Goal: Task Accomplishment & Management: Complete application form

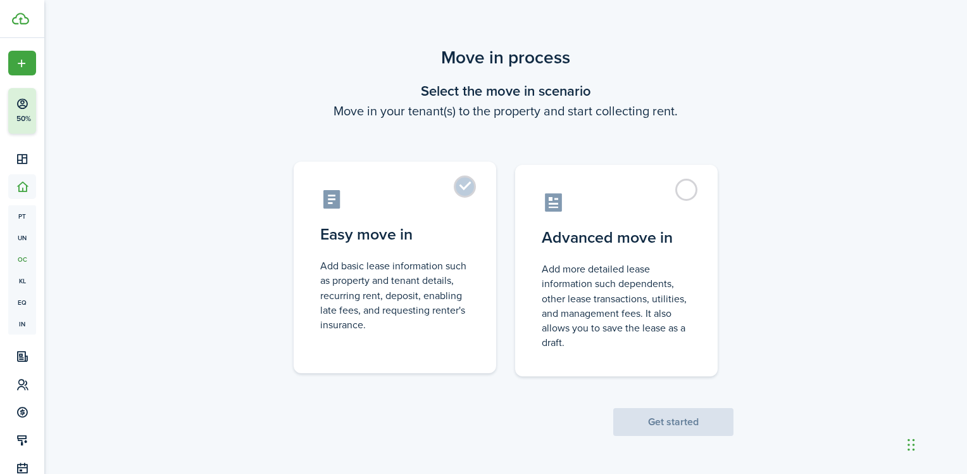
click at [471, 184] on label "Easy move in Add basic lease information such as property and tenant details, r…" at bounding box center [395, 266] width 203 height 211
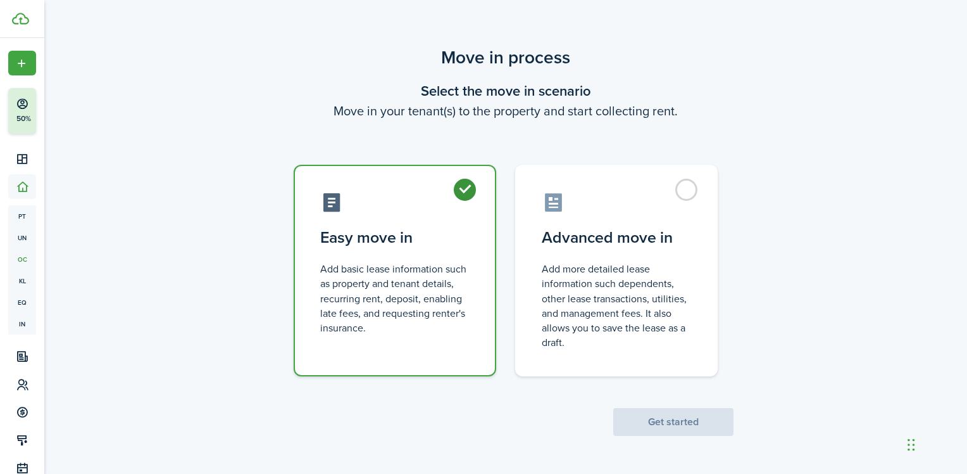
radio input "true"
click at [677, 427] on button "Get started" at bounding box center [673, 422] width 120 height 28
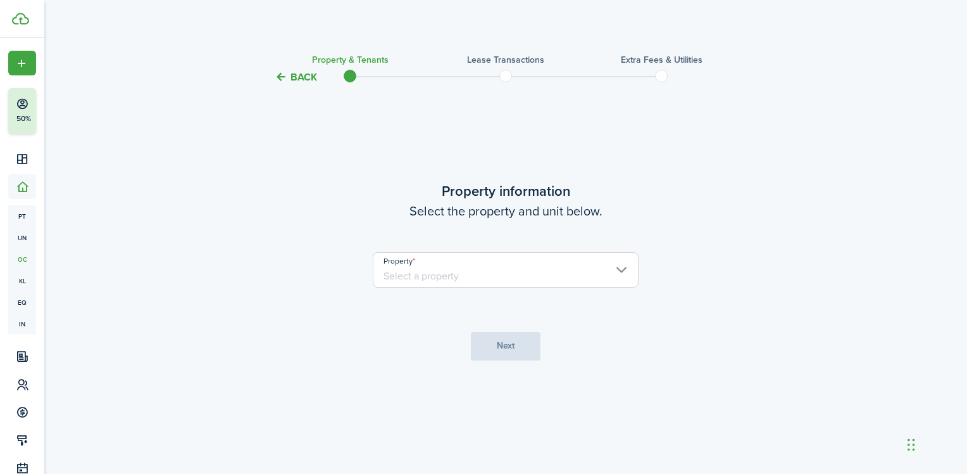
click at [625, 275] on input "Property" at bounding box center [506, 269] width 266 height 35
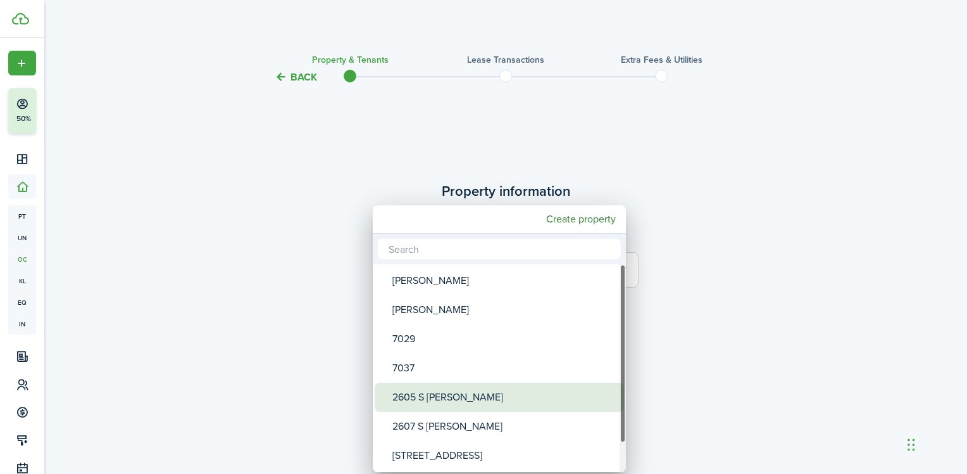
click at [491, 403] on div "2605 S [PERSON_NAME]" at bounding box center [504, 396] width 224 height 29
type input "2605 S [PERSON_NAME]"
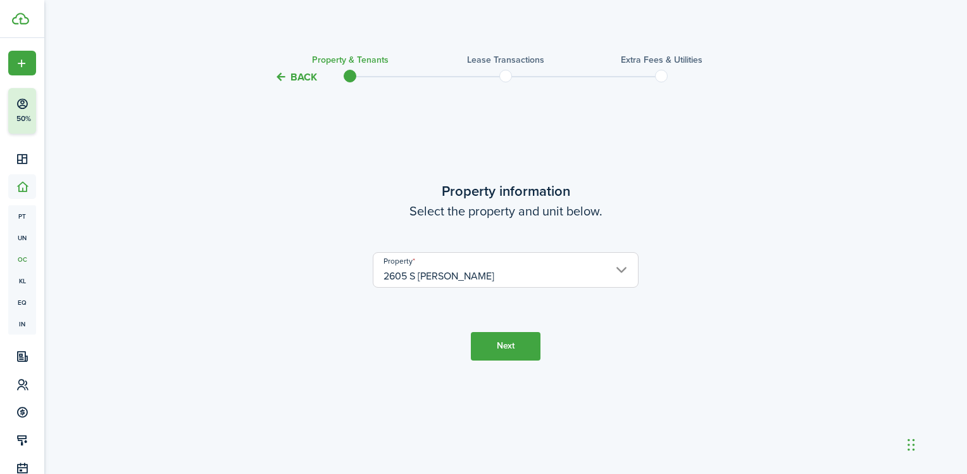
click at [527, 346] on button "Next" at bounding box center [506, 346] width 70 height 28
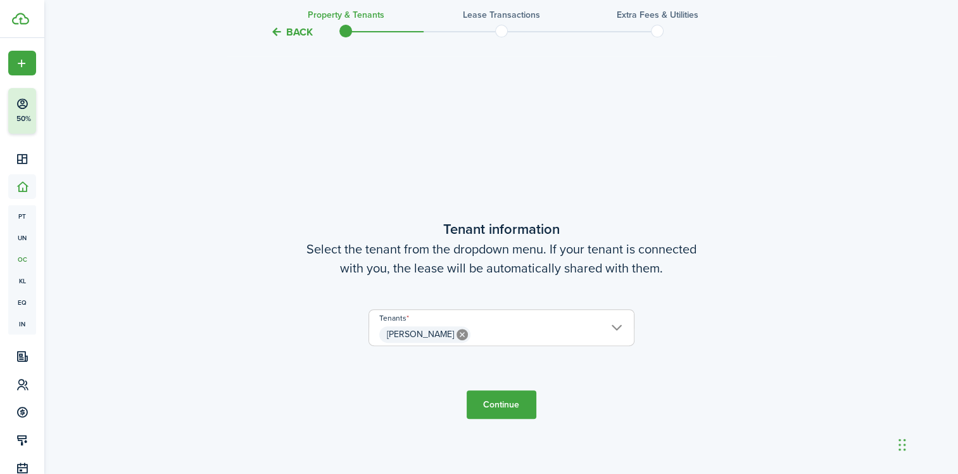
scroll to position [389, 0]
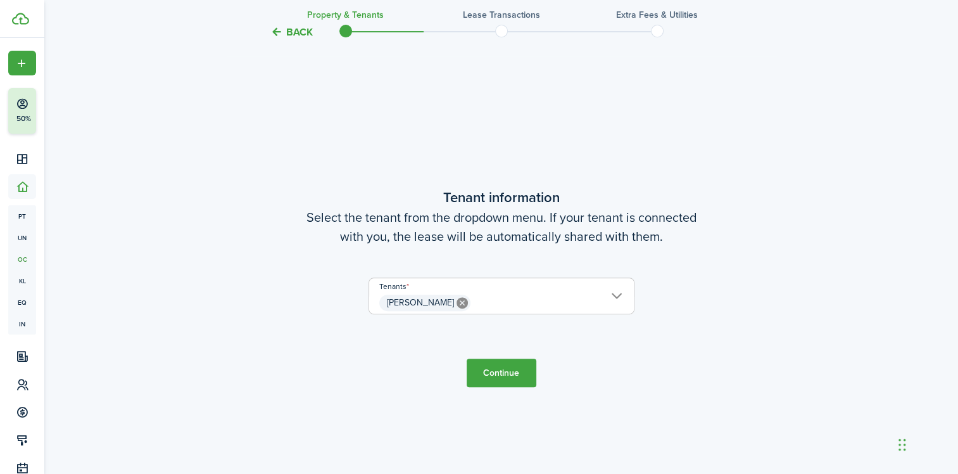
click at [496, 379] on button "Continue" at bounding box center [502, 372] width 70 height 28
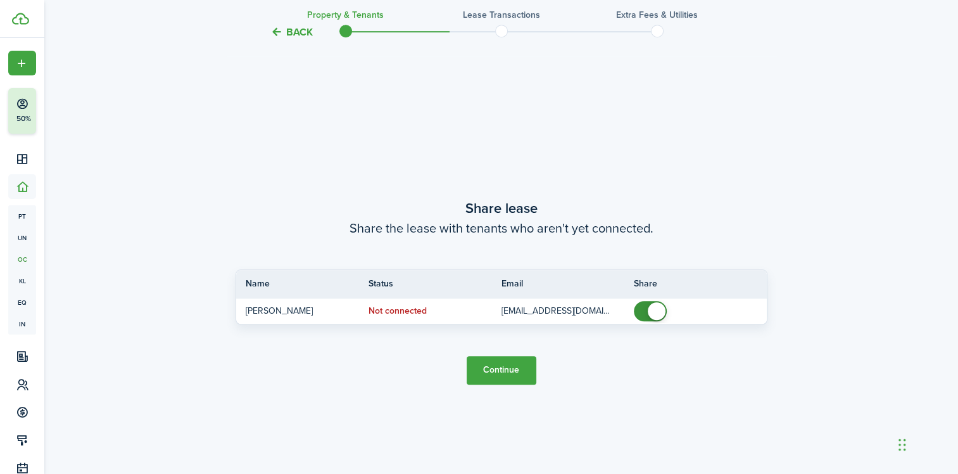
scroll to position [862, 0]
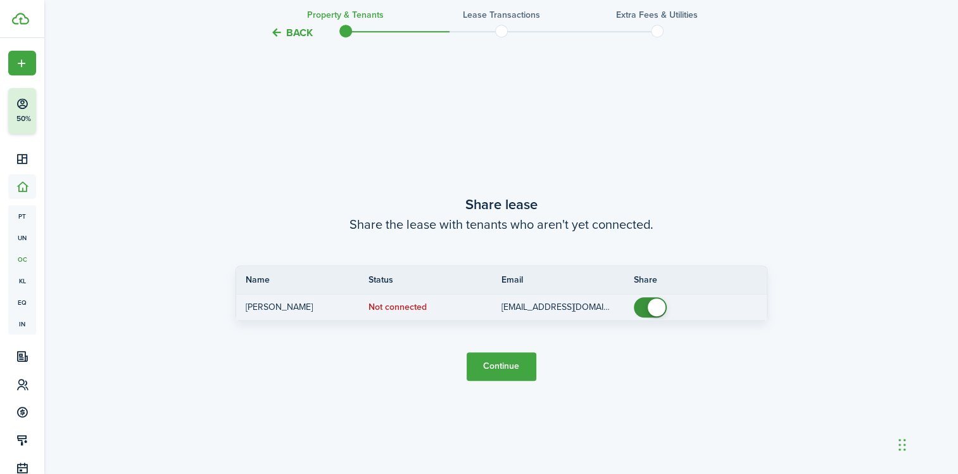
click at [401, 306] on status "Not connected" at bounding box center [397, 307] width 58 height 10
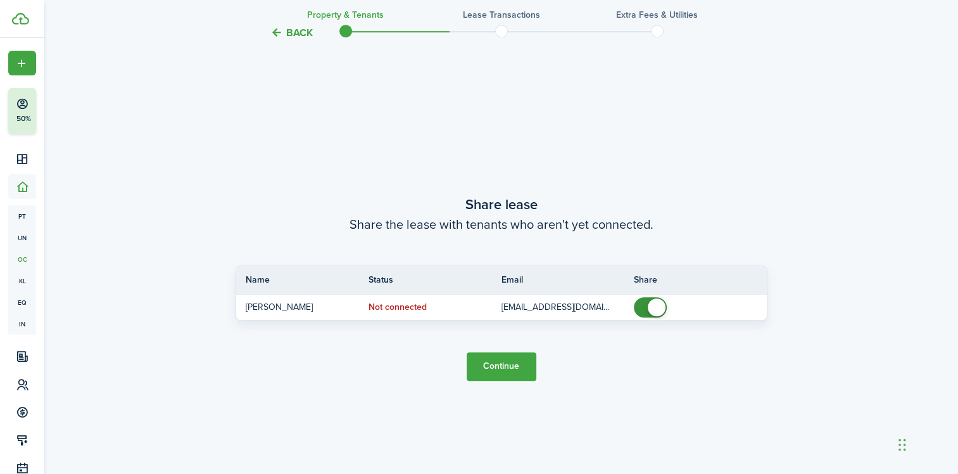
click at [503, 370] on button "Continue" at bounding box center [502, 366] width 70 height 28
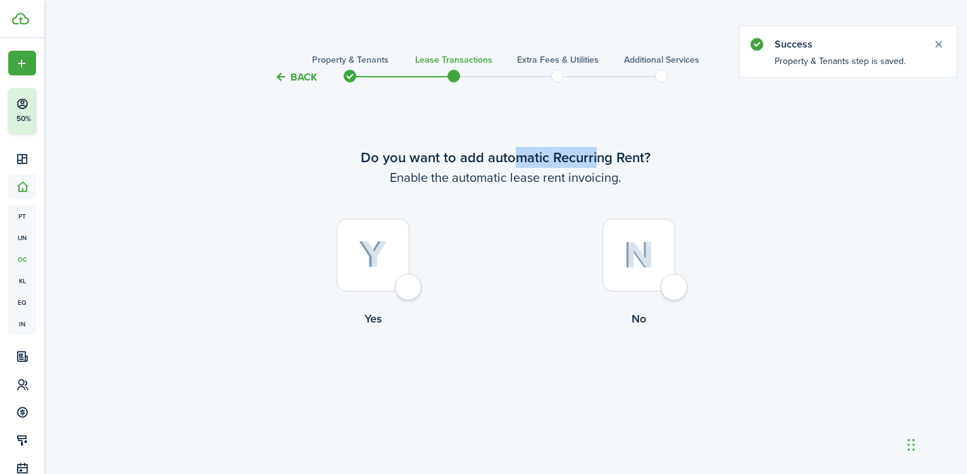
drag, startPoint x: 599, startPoint y: 159, endPoint x: 512, endPoint y: 158, distance: 87.4
click at [512, 158] on wizard-step-header-title "Do you want to add automatic Recurring Rent?" at bounding box center [506, 157] width 532 height 21
drag, startPoint x: 512, startPoint y: 158, endPoint x: 717, endPoint y: 183, distance: 206.7
click at [717, 183] on wizard-step-header-description "Enable the automatic lease rent invoicing." at bounding box center [506, 177] width 532 height 19
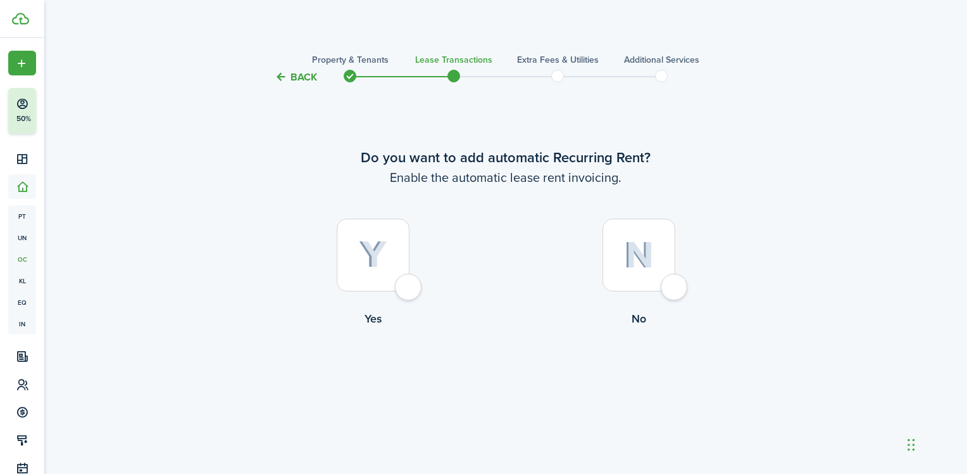
click at [410, 291] on div at bounding box center [373, 254] width 73 height 73
radio input "true"
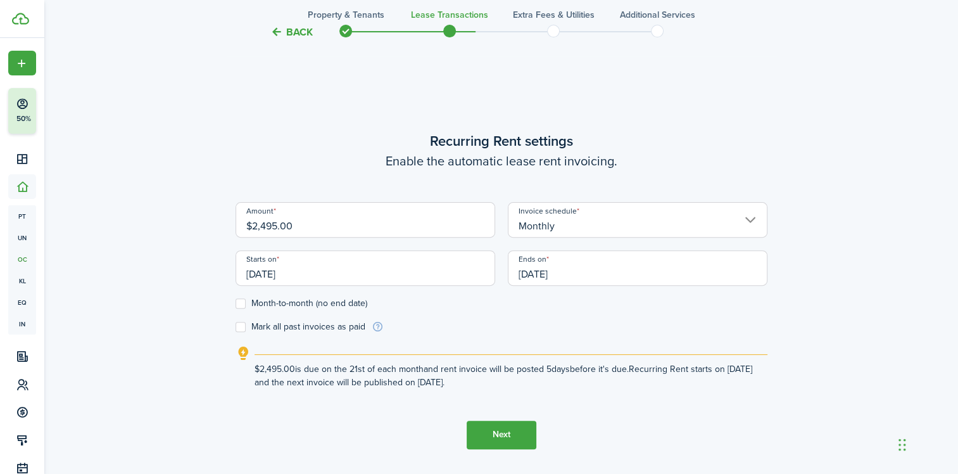
scroll to position [389, 0]
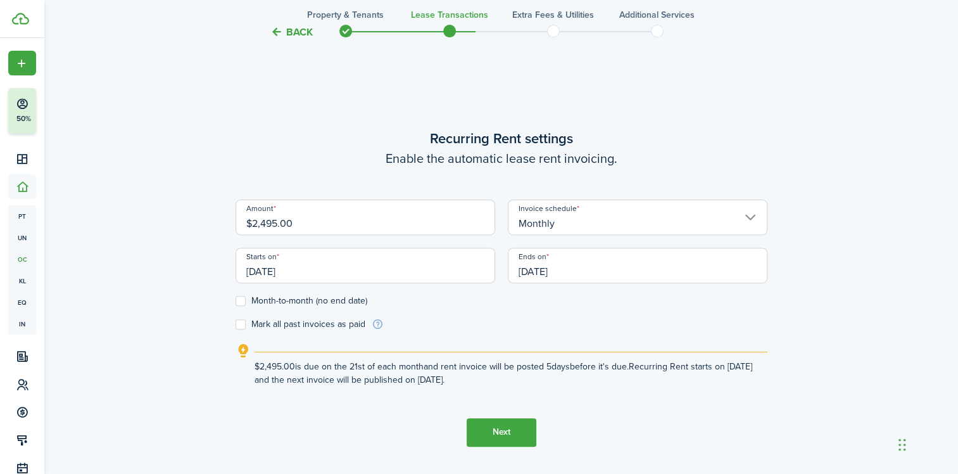
drag, startPoint x: 403, startPoint y: 232, endPoint x: 175, endPoint y: 222, distance: 228.1
click at [175, 222] on div "Back Property & Tenants Lease Transactions Extra fees & Utilities Additional Se…" at bounding box center [501, 90] width 734 height 868
drag, startPoint x: 314, startPoint y: 272, endPoint x: 203, endPoint y: 265, distance: 111.7
click at [203, 265] on div "Back Property & Tenants Lease Transactions Extra fees & Utilities Additional Se…" at bounding box center [501, 90] width 734 height 868
click at [327, 270] on input "[DATE]" at bounding box center [365, 265] width 260 height 35
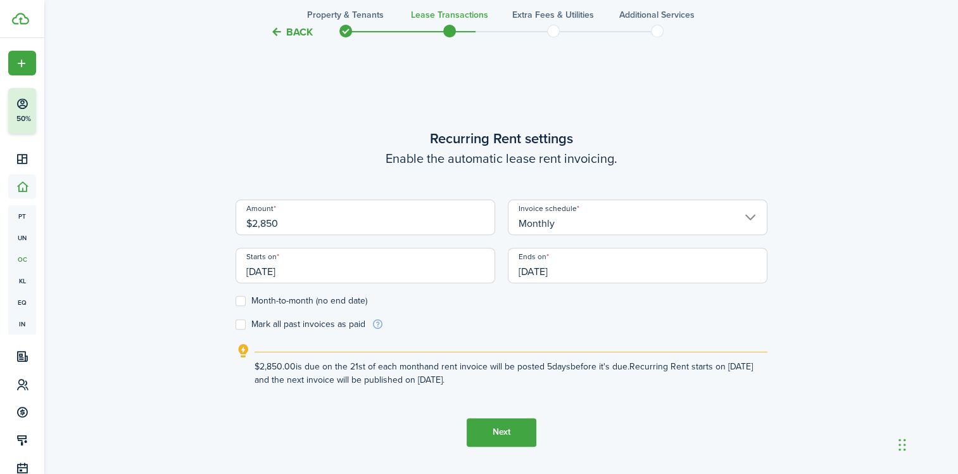
type input "$2,850.00"
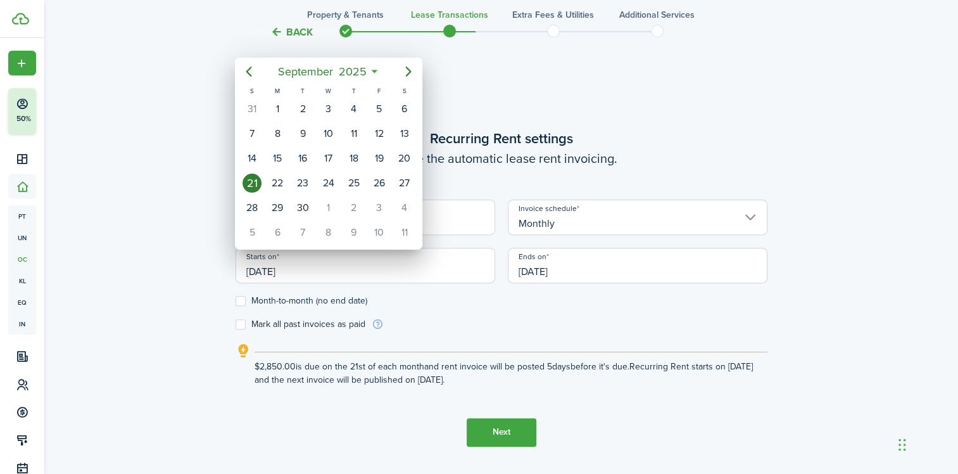
click at [308, 270] on div at bounding box center [479, 237] width 1160 height 676
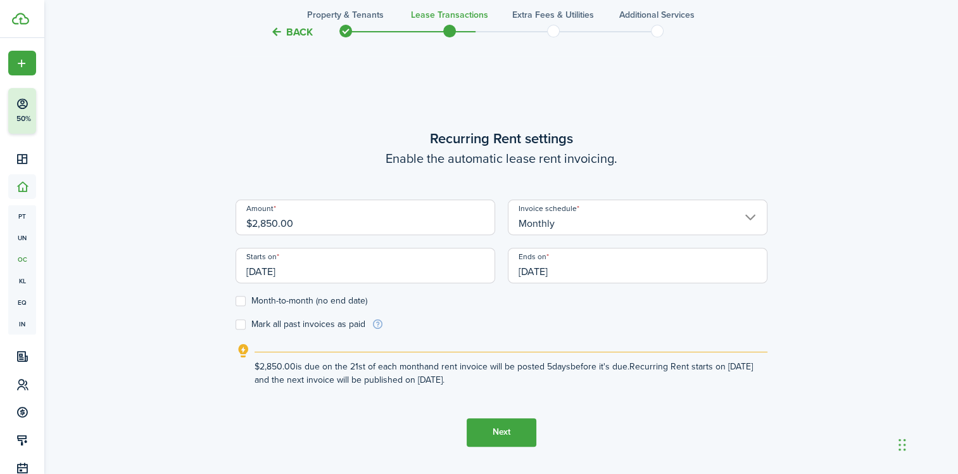
click at [287, 272] on input "[DATE]" at bounding box center [365, 265] width 260 height 35
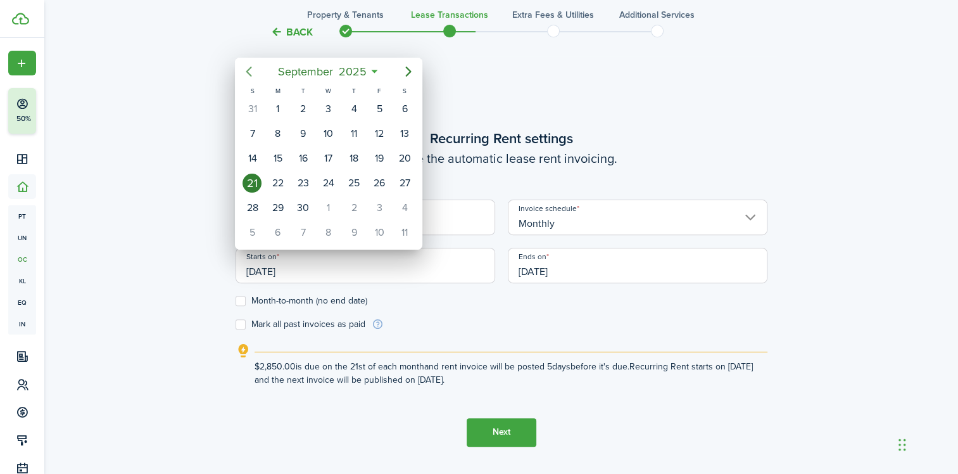
click at [255, 80] on mbsc-button "Previous page" at bounding box center [248, 71] width 25 height 25
click at [258, 107] on div "1" at bounding box center [251, 108] width 19 height 19
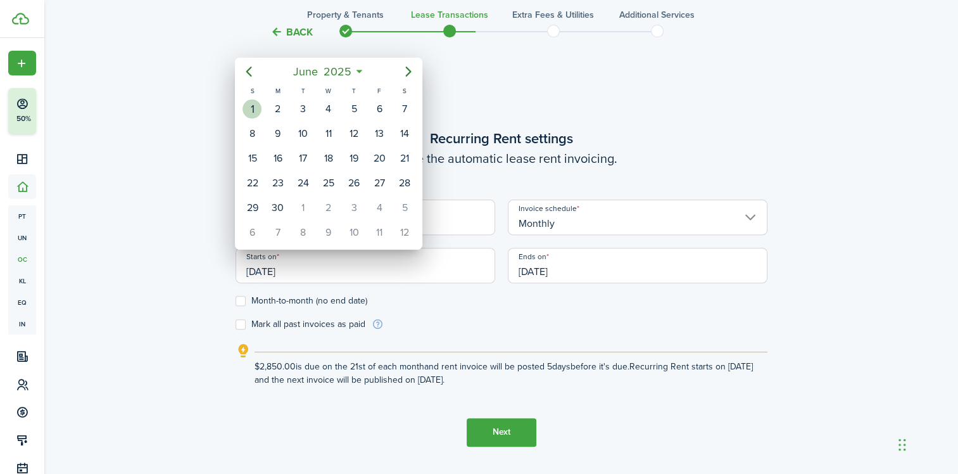
type input "[DATE]"
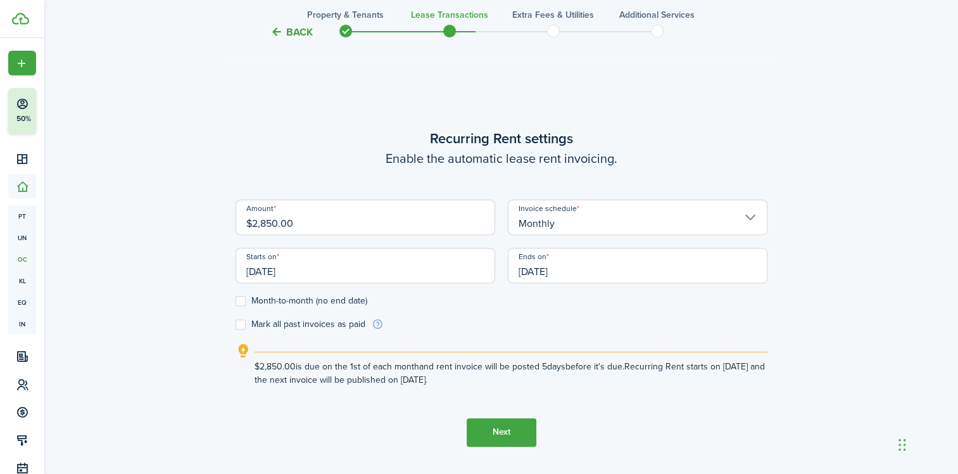
click at [603, 266] on input "[DATE]" at bounding box center [638, 265] width 260 height 35
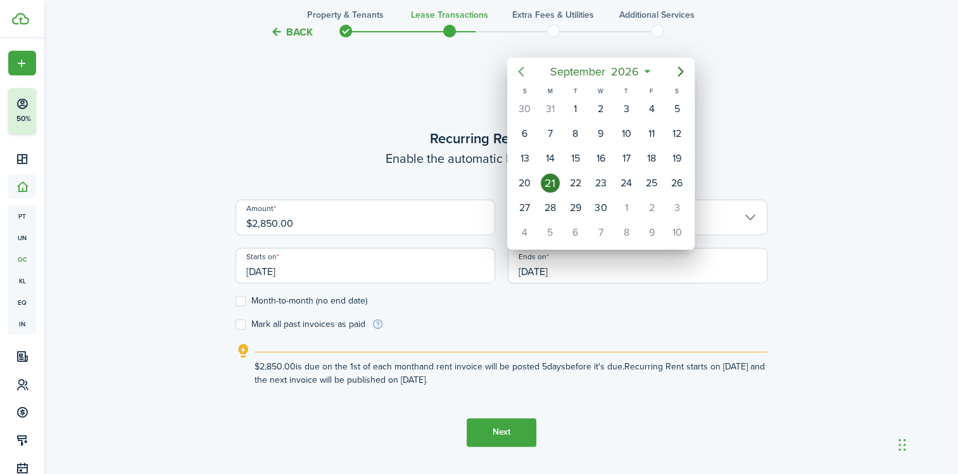
click at [522, 71] on icon "Previous page" at bounding box center [520, 71] width 15 height 15
click at [659, 202] on div "31" at bounding box center [651, 207] width 19 height 19
type input "[DATE]"
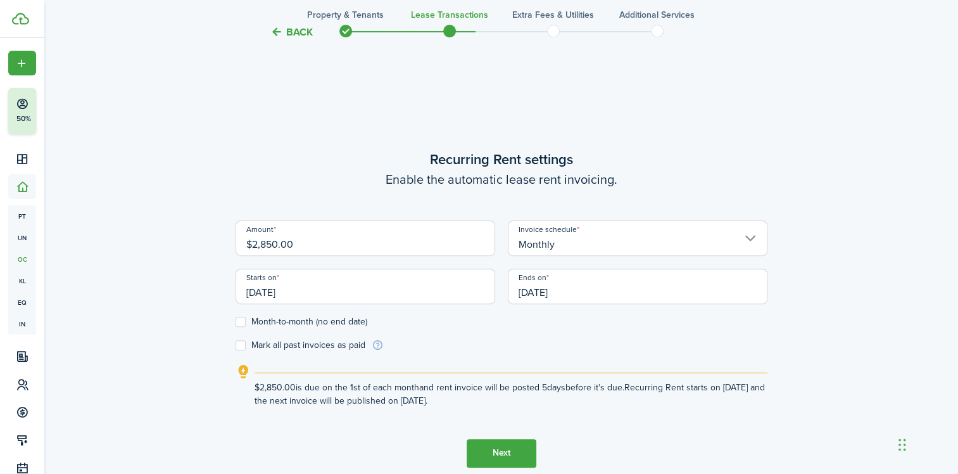
scroll to position [474, 0]
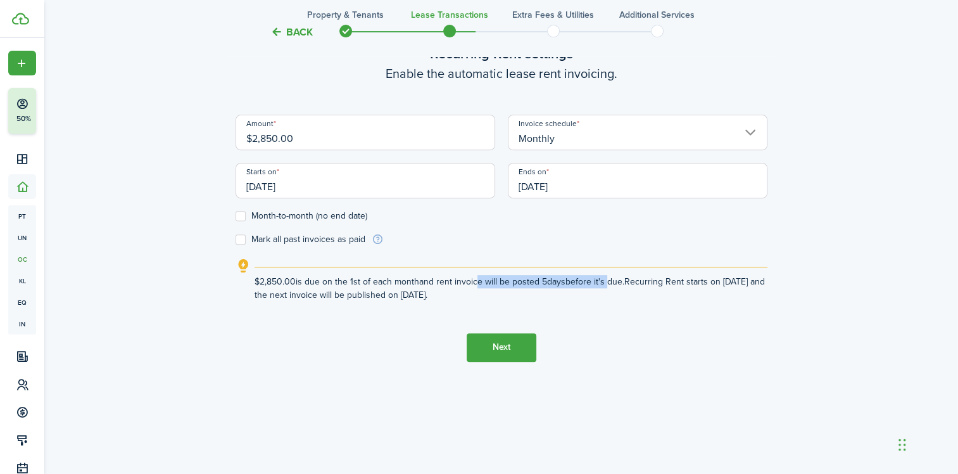
drag, startPoint x: 472, startPoint y: 283, endPoint x: 608, endPoint y: 282, distance: 135.5
click at [608, 282] on explanation-description "$2,850.00 is due on the 1st of each month and rent invoice will be posted 5 day…" at bounding box center [510, 288] width 513 height 27
click at [514, 356] on button "Next" at bounding box center [502, 347] width 70 height 28
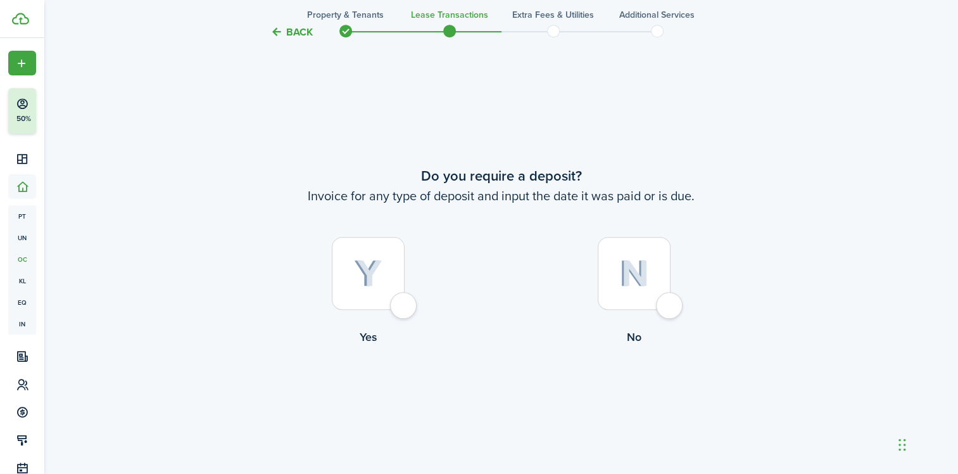
scroll to position [862, 0]
click at [401, 308] on div at bounding box center [368, 271] width 73 height 73
radio input "true"
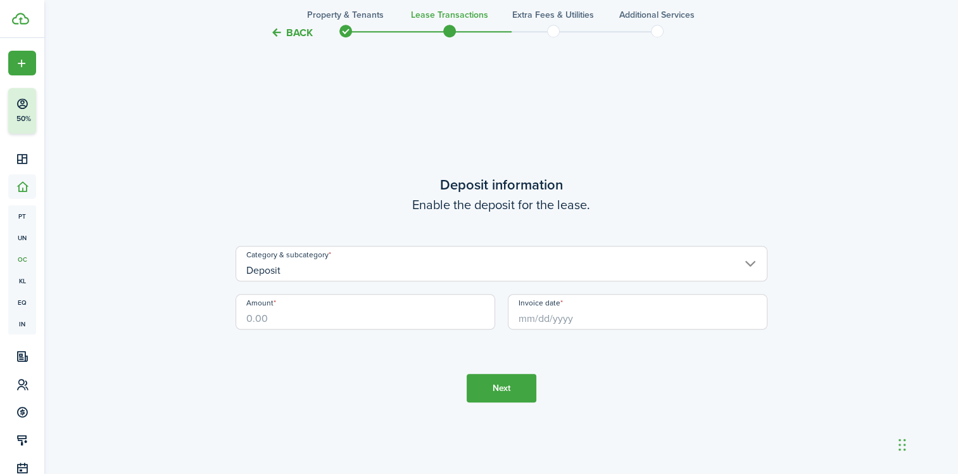
scroll to position [1336, 0]
click at [416, 315] on input "Amount" at bounding box center [365, 309] width 260 height 35
click at [608, 313] on input "Invoice date" at bounding box center [638, 309] width 260 height 35
type input "$2,850.00"
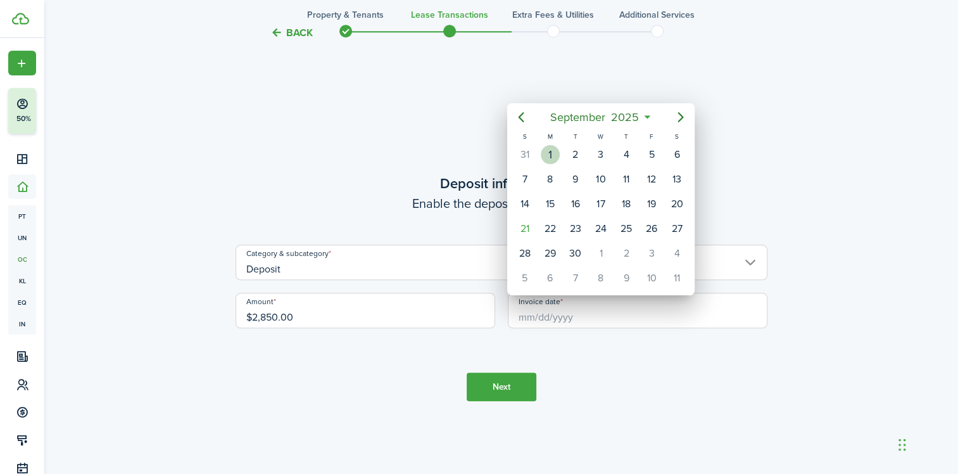
click at [553, 160] on div "1" at bounding box center [550, 154] width 19 height 19
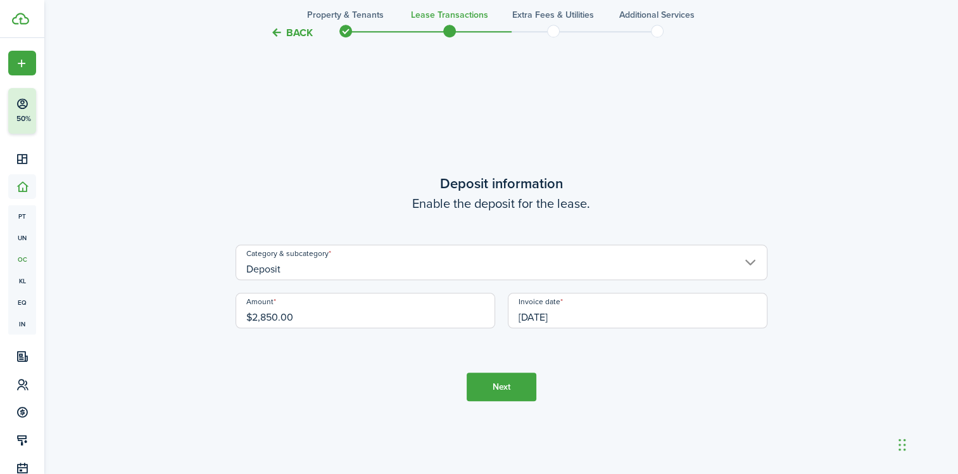
click at [605, 320] on input "[DATE]" at bounding box center [638, 309] width 260 height 35
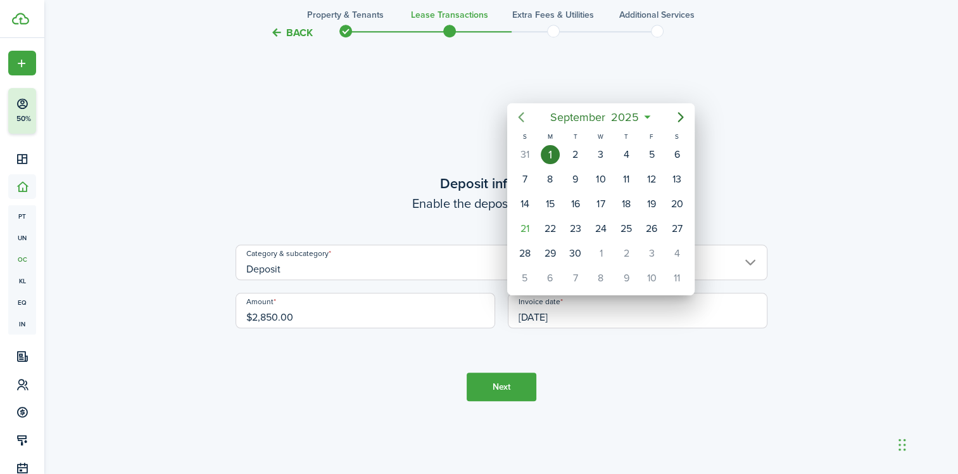
click at [524, 116] on icon "Previous page" at bounding box center [520, 117] width 15 height 15
click at [579, 160] on div "1" at bounding box center [575, 154] width 19 height 19
type input "[DATE]"
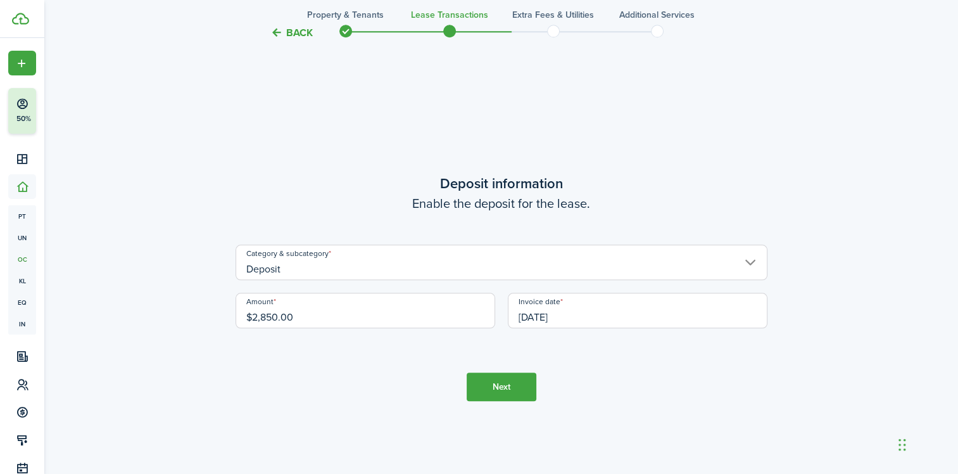
click at [523, 379] on button "Next" at bounding box center [502, 386] width 70 height 28
click at [523, 379] on tc-wizard-step "Deposit information Enable the deposit for the lease. Category & subcategory De…" at bounding box center [501, 287] width 532 height 474
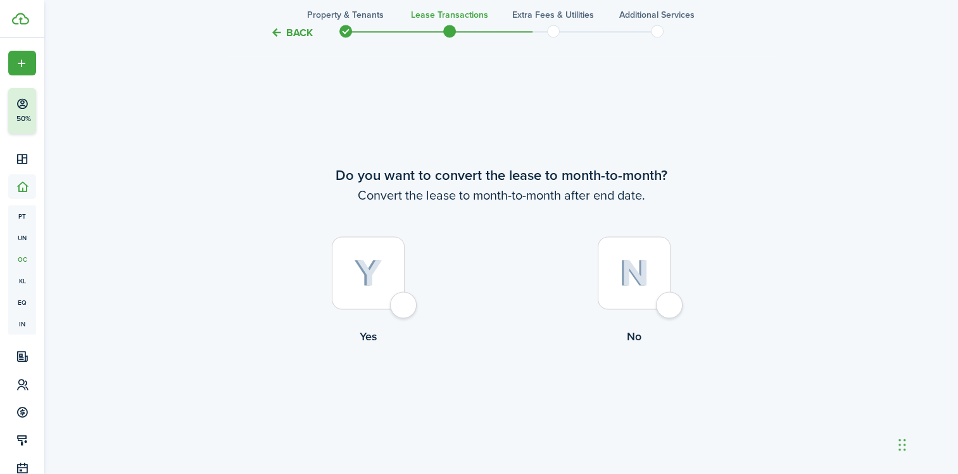
scroll to position [1809, 0]
click at [667, 305] on div at bounding box center [634, 271] width 73 height 73
radio input "true"
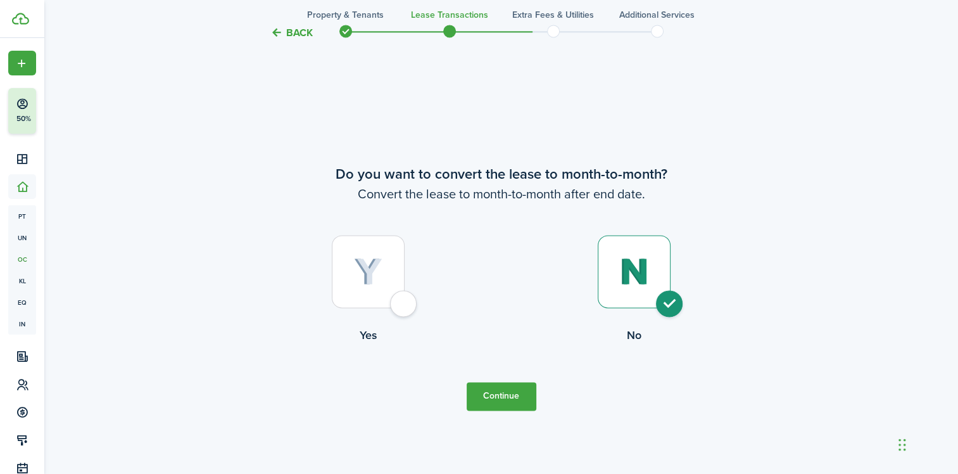
click at [496, 401] on button "Continue" at bounding box center [502, 396] width 70 height 28
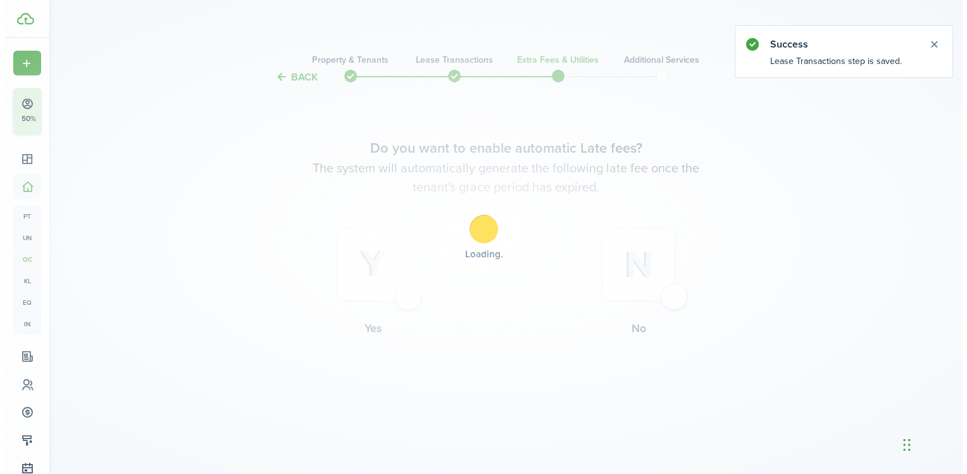
scroll to position [0, 0]
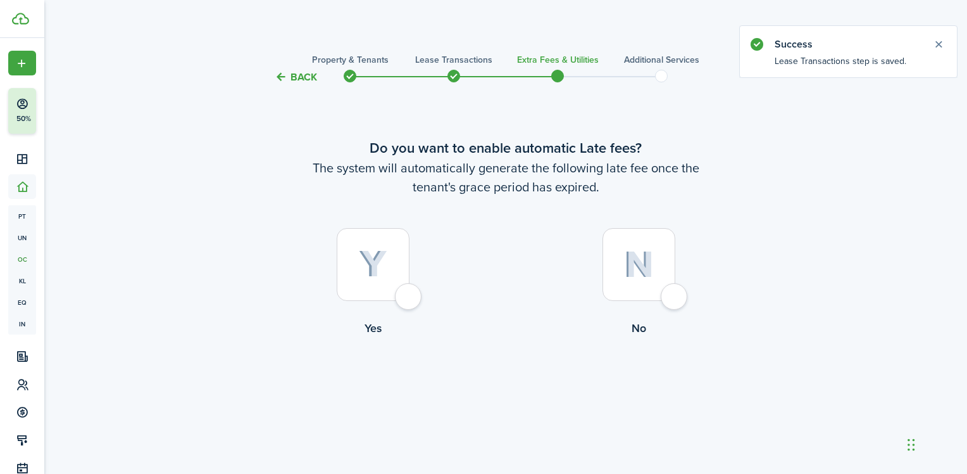
drag, startPoint x: 617, startPoint y: 185, endPoint x: 387, endPoint y: 148, distance: 232.1
click at [387, 148] on wizard-step-header "Do you want to enable automatic Late fees? The system will automatically genera…" at bounding box center [506, 166] width 532 height 59
click at [789, 246] on div "Back Property & Tenants Lease Transactions Extra fees & Utilities Additional Se…" at bounding box center [506, 241] width 734 height 394
click at [410, 301] on div at bounding box center [373, 264] width 73 height 73
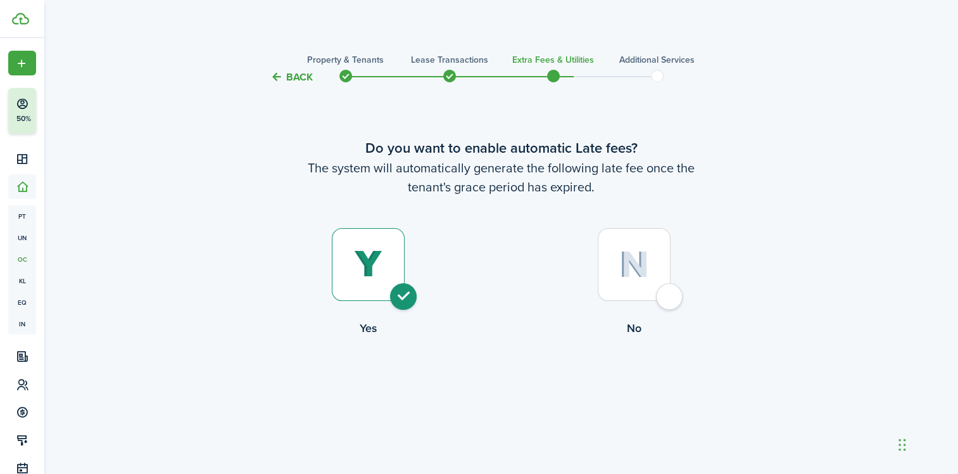
click at [670, 298] on div at bounding box center [634, 264] width 73 height 73
radio input "false"
radio input "true"
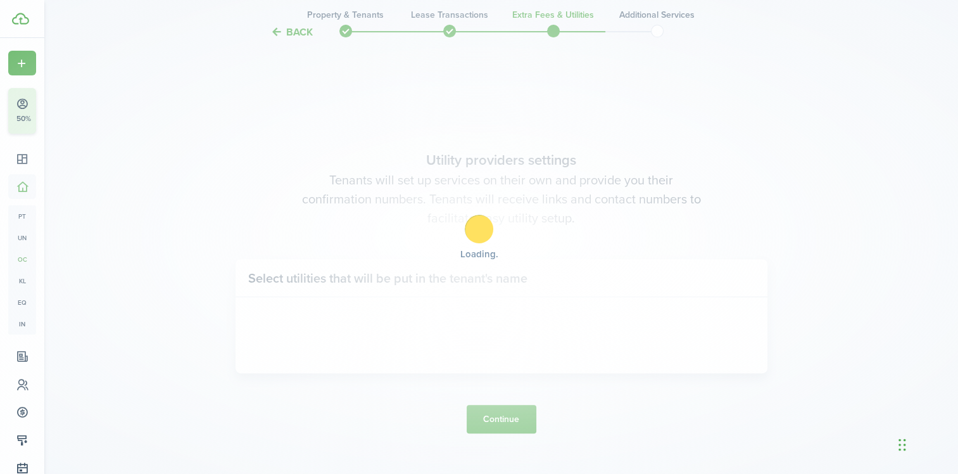
scroll to position [389, 0]
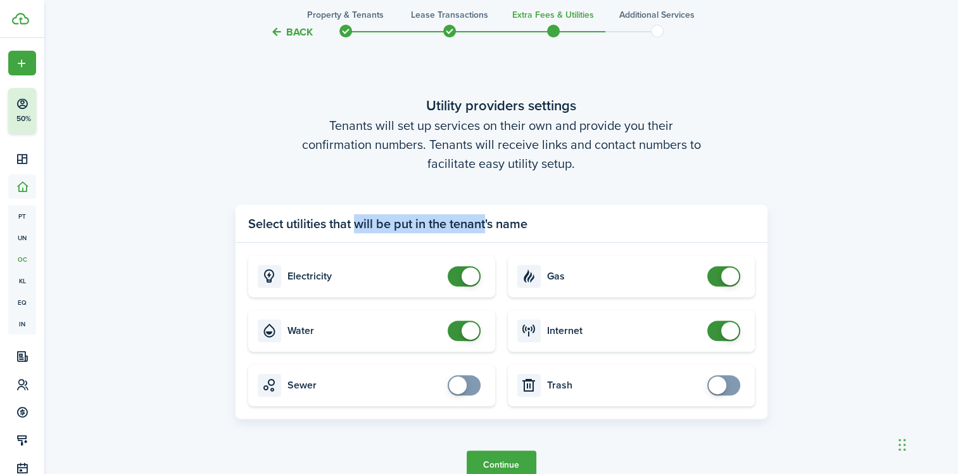
drag, startPoint x: 350, startPoint y: 230, endPoint x: 485, endPoint y: 225, distance: 135.0
click at [485, 225] on panel-main-title "Select utilities that will be put in the tenant's name" at bounding box center [387, 223] width 279 height 19
click at [900, 260] on div "Back Property & Tenants Lease Transactions Extra fees & Utilities Additional Se…" at bounding box center [501, 89] width 914 height 881
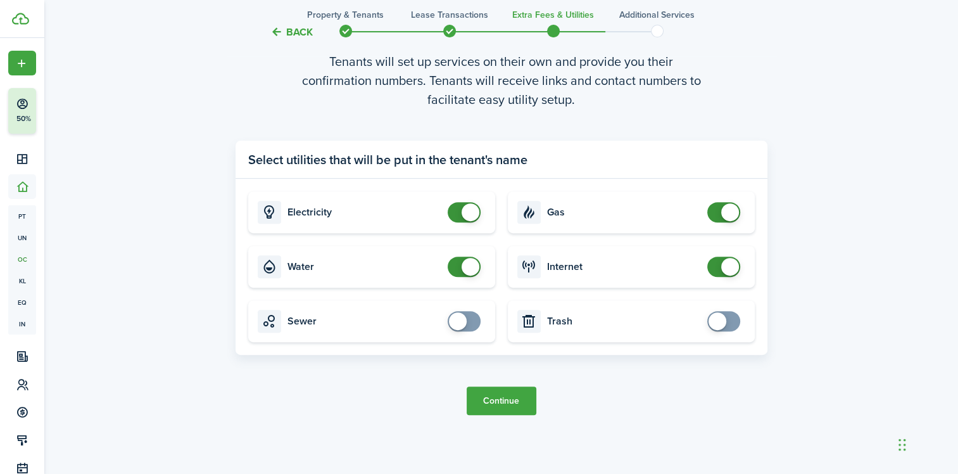
scroll to position [474, 0]
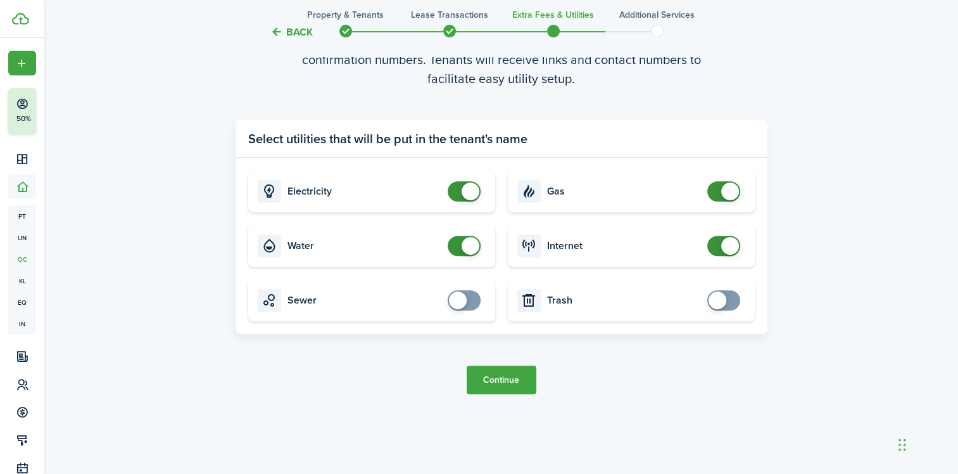
click at [499, 382] on button "Continue" at bounding box center [502, 379] width 70 height 28
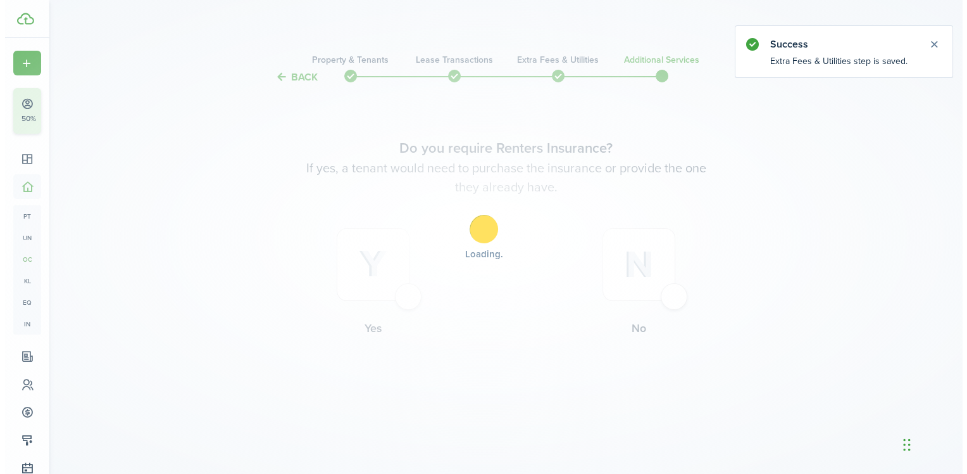
scroll to position [0, 0]
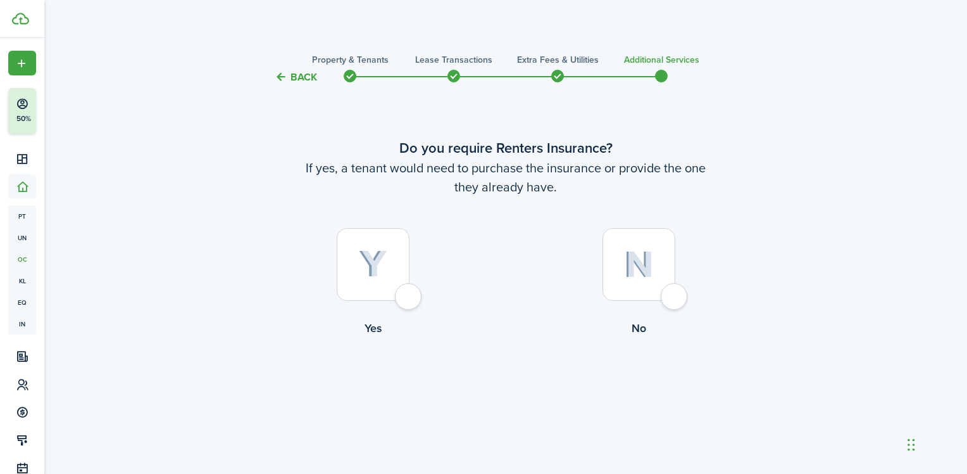
click at [410, 300] on div at bounding box center [373, 264] width 73 height 73
radio input "true"
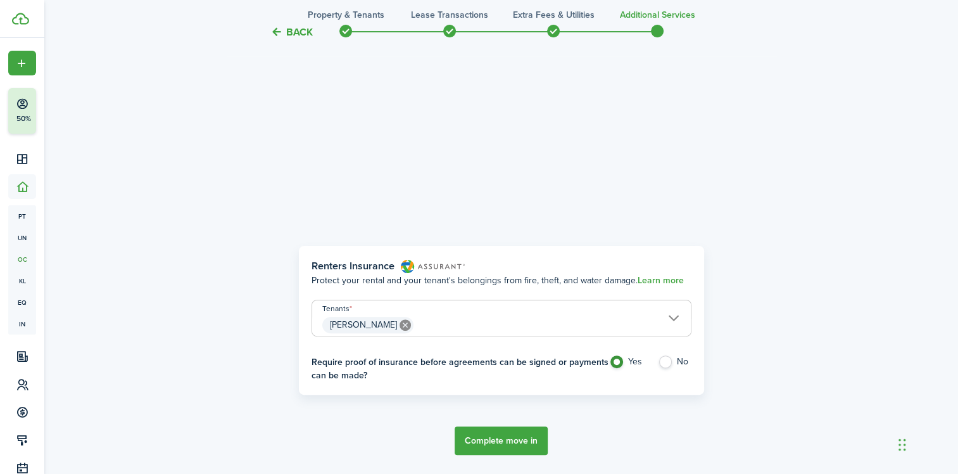
scroll to position [389, 0]
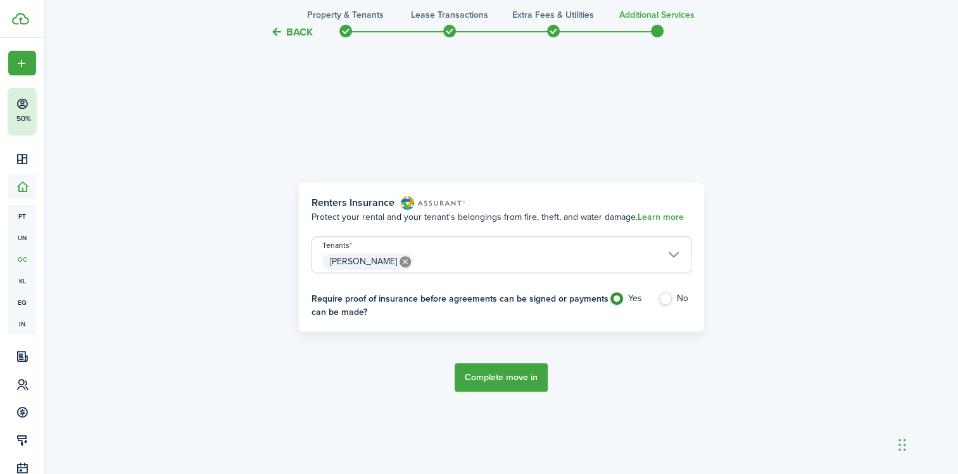
click at [490, 376] on button "Complete move in" at bounding box center [501, 377] width 93 height 28
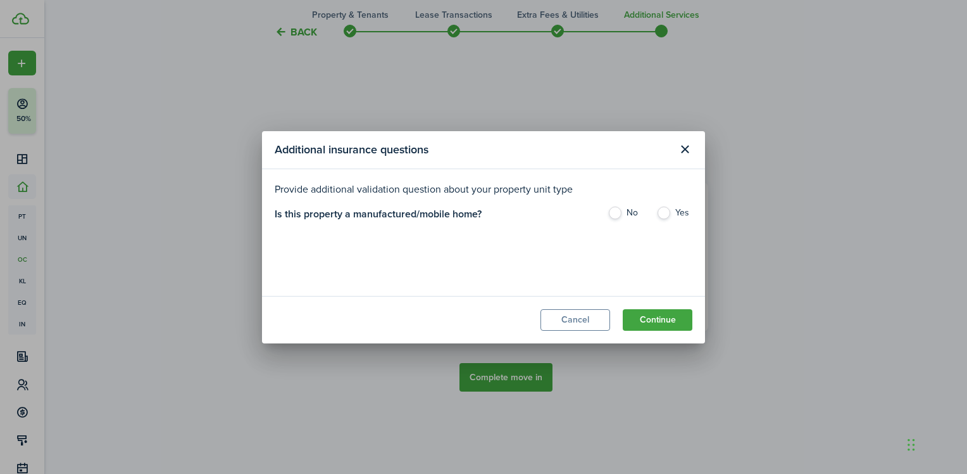
click at [676, 211] on label "Yes" at bounding box center [674, 215] width 36 height 19
radio input "true"
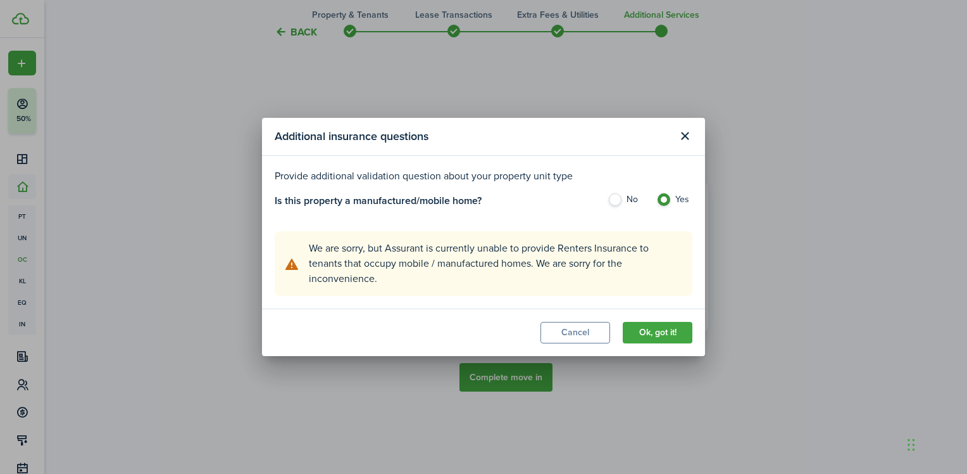
click at [622, 200] on label "No" at bounding box center [626, 202] width 36 height 19
radio input "true"
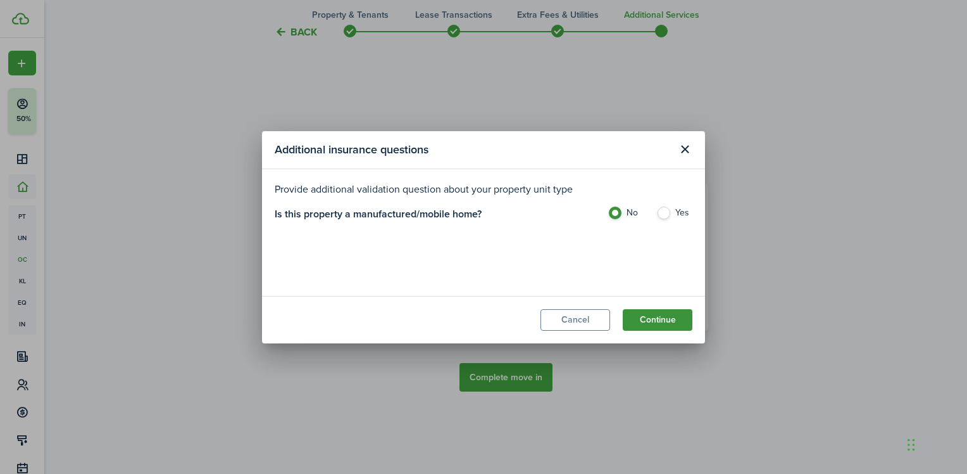
click at [666, 327] on button "Continue" at bounding box center [658, 320] width 70 height 22
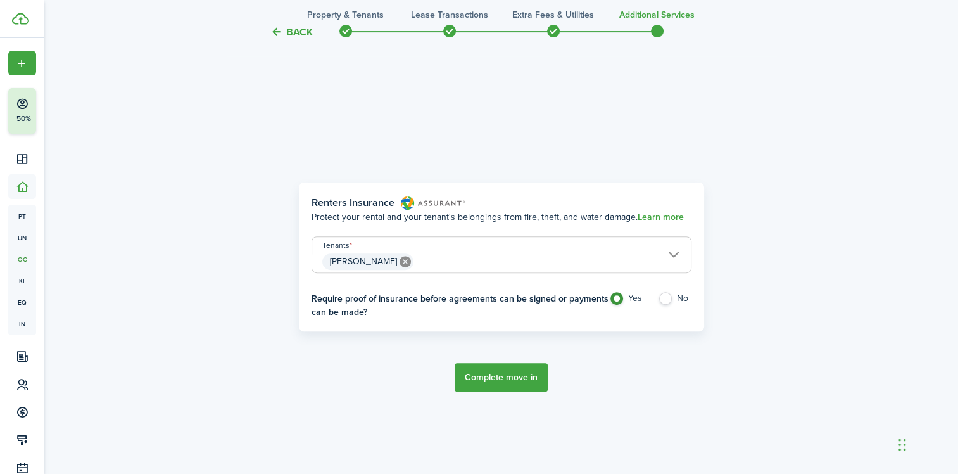
click at [666, 298] on label "No" at bounding box center [675, 301] width 34 height 19
radio input "false"
radio input "true"
click at [506, 384] on button "Complete move in" at bounding box center [501, 377] width 93 height 28
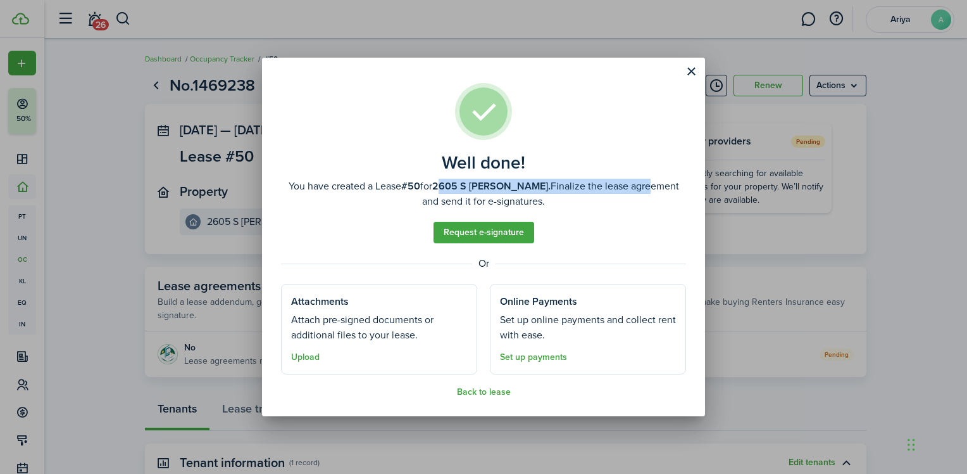
drag, startPoint x: 608, startPoint y: 191, endPoint x: 441, endPoint y: 188, distance: 166.5
click at [441, 188] on well-done-description "You have created a Lease #50 for 2605 S [PERSON_NAME]. Finalize the lease agree…" at bounding box center [483, 194] width 405 height 30
click at [625, 218] on assembled-view "Well done! You have created a Lease #50 for 2605 S [PERSON_NAME]. Finalize the …" at bounding box center [483, 240] width 405 height 314
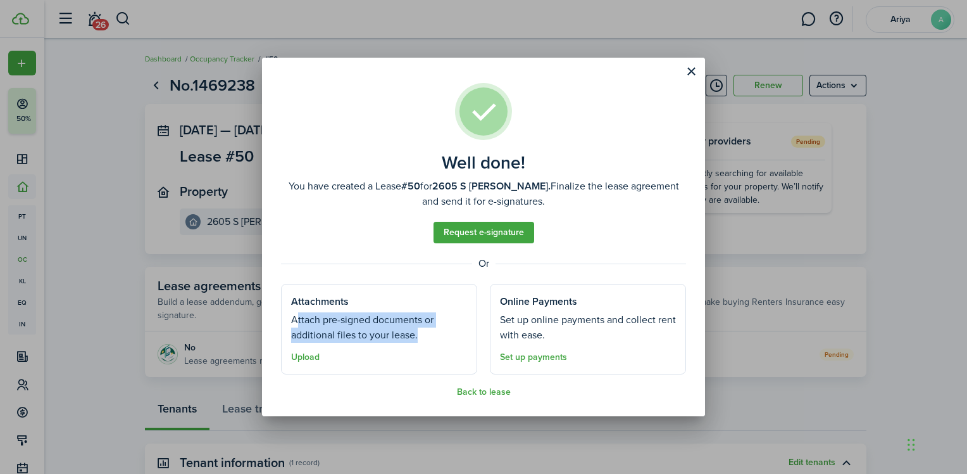
drag, startPoint x: 414, startPoint y: 336, endPoint x: 283, endPoint y: 315, distance: 132.6
click at [283, 315] on well-done-section "Attachments Attach pre-signed documents or additional files to your lease. Uplo…" at bounding box center [379, 329] width 196 height 91
click at [437, 343] on well-done-section "Attachments Attach pre-signed documents or additional files to your lease. Uplo…" at bounding box center [379, 329] width 196 height 91
drag, startPoint x: 406, startPoint y: 331, endPoint x: 271, endPoint y: 313, distance: 136.7
click at [271, 313] on well-done "Well done! You have created a Lease #50 for 2605 S [PERSON_NAME]. Finalize the …" at bounding box center [483, 237] width 443 height 358
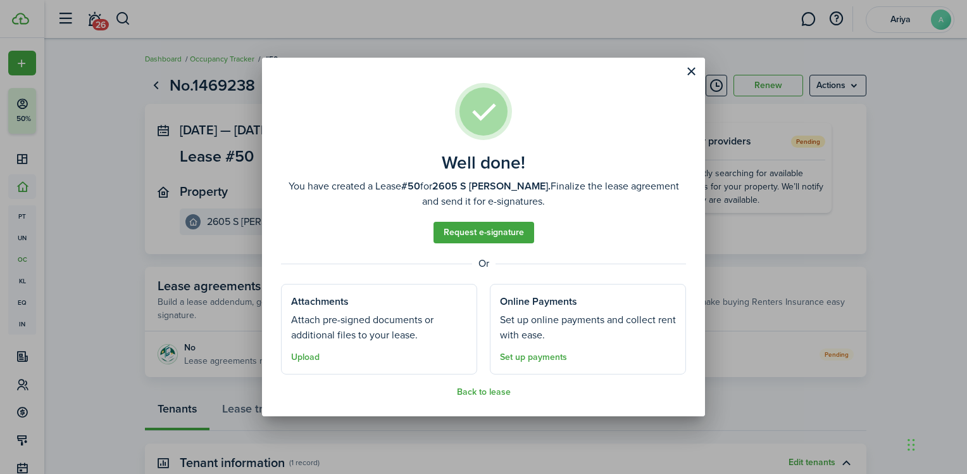
click at [424, 339] on well-done-section-description "Attach pre-signed documents or additional files to your lease." at bounding box center [379, 327] width 176 height 30
click at [688, 70] on button "Close modal" at bounding box center [692, 72] width 22 height 22
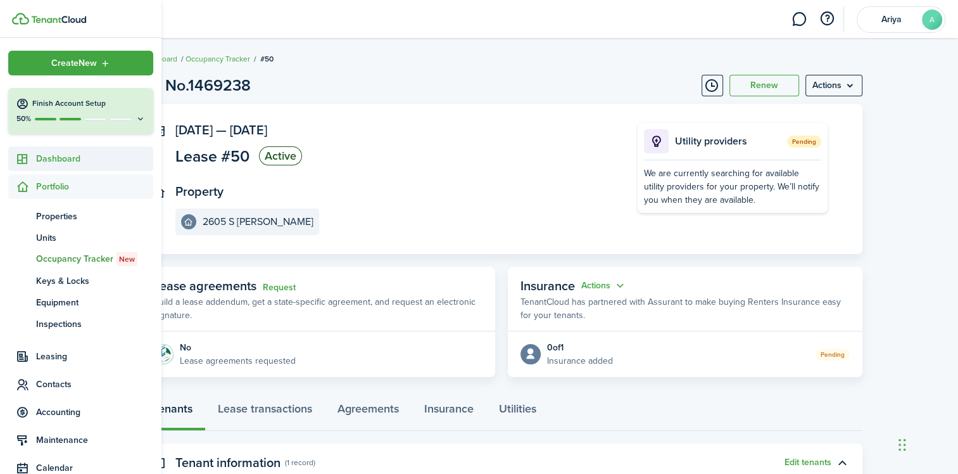
click at [90, 158] on span "Dashboard" at bounding box center [94, 158] width 117 height 13
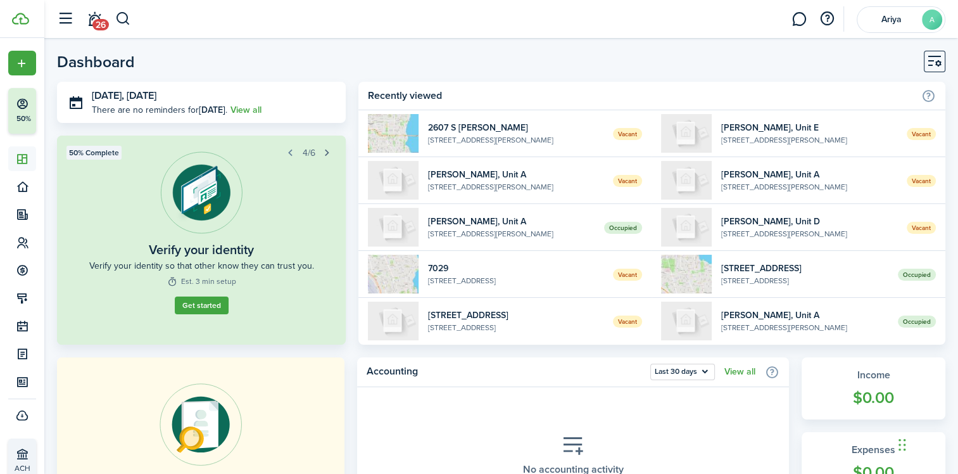
click at [327, 156] on button "button" at bounding box center [327, 153] width 18 height 18
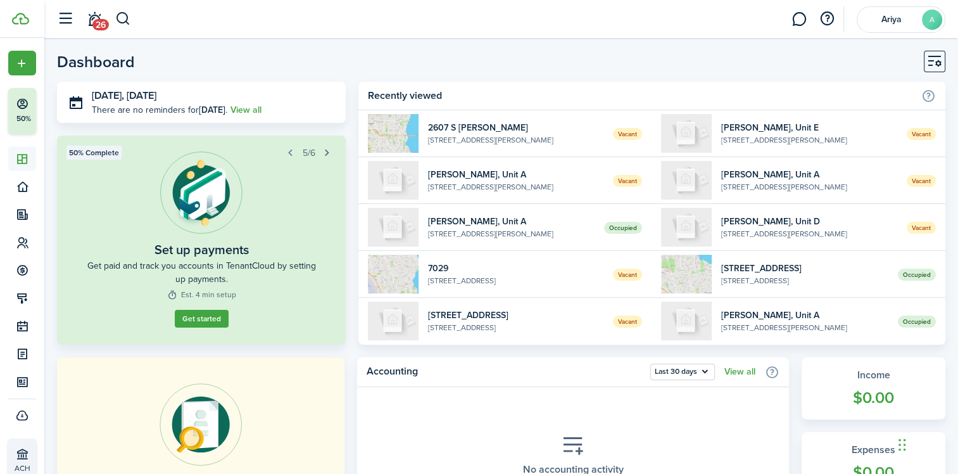
click at [327, 156] on button "button" at bounding box center [327, 153] width 18 height 18
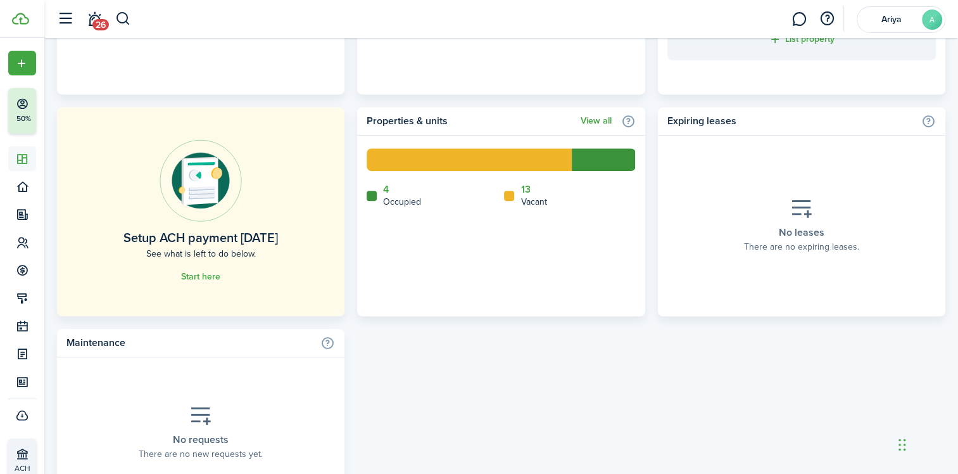
scroll to position [738, 0]
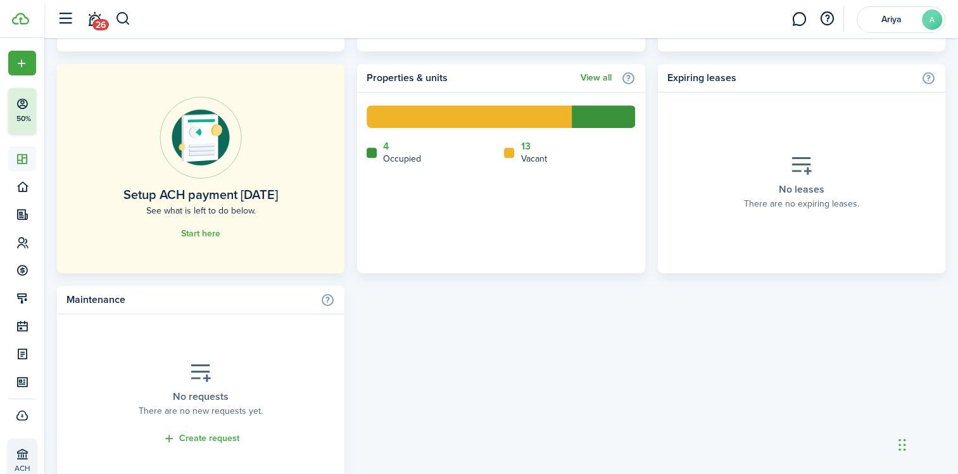
click at [600, 73] on link "View all" at bounding box center [596, 78] width 31 height 10
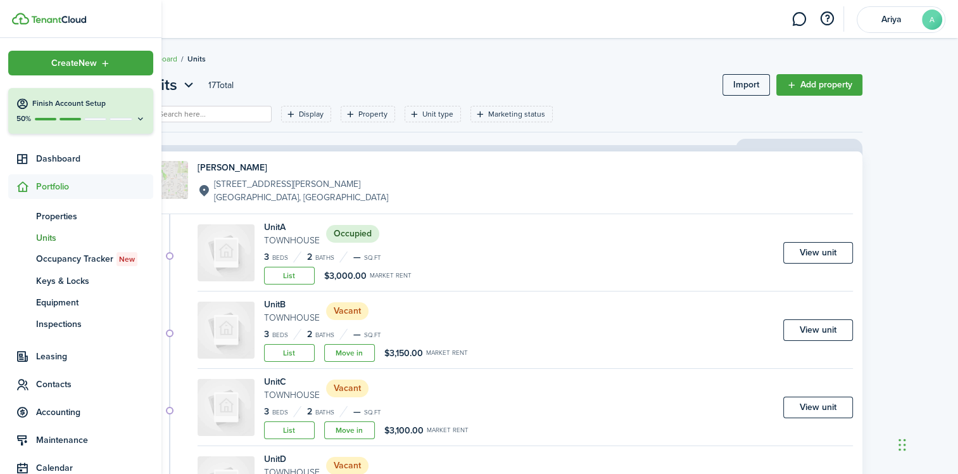
click at [45, 237] on span "Units" at bounding box center [94, 237] width 117 height 13
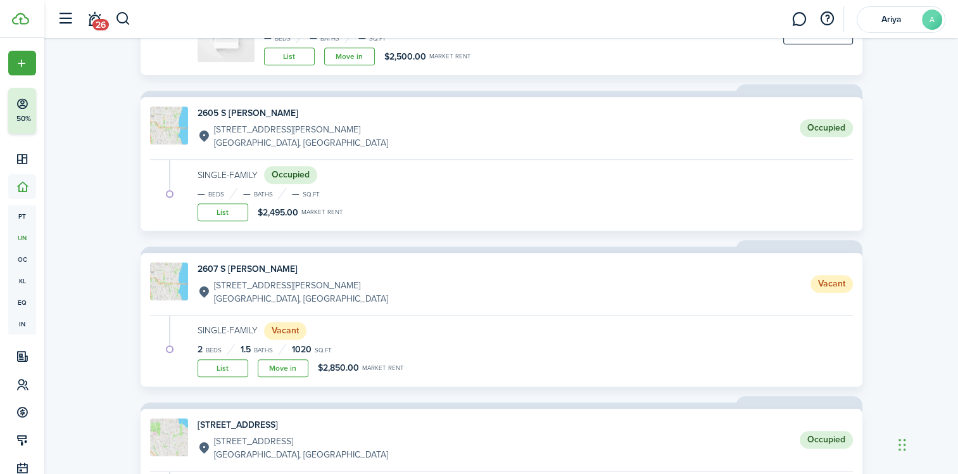
scroll to position [1055, 0]
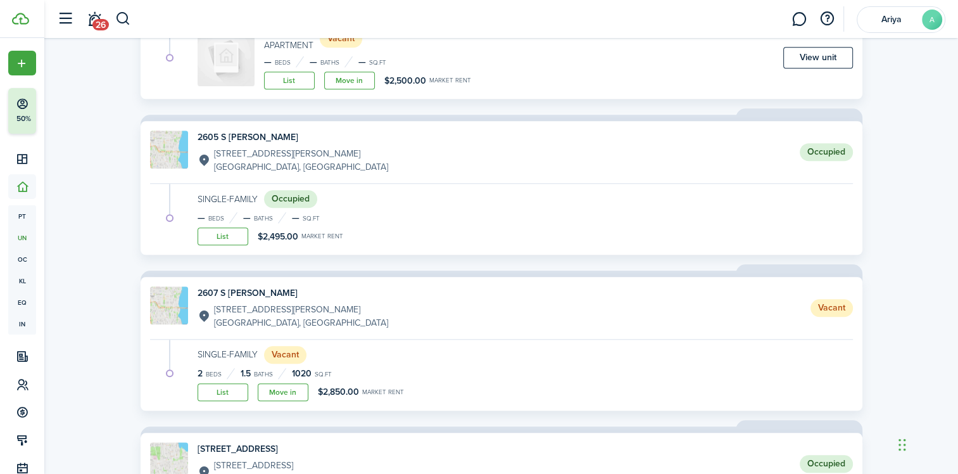
click at [815, 153] on status "Occupied" at bounding box center [826, 152] width 53 height 18
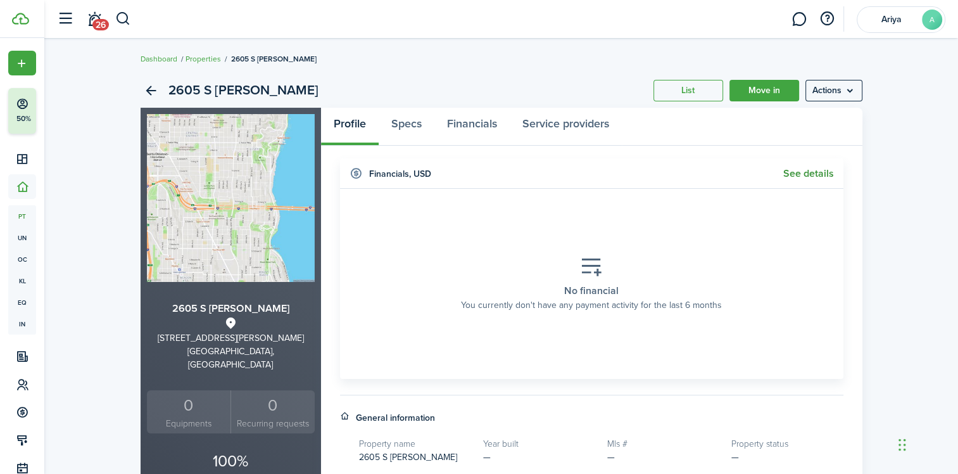
click at [819, 177] on link "See details" at bounding box center [808, 173] width 51 height 11
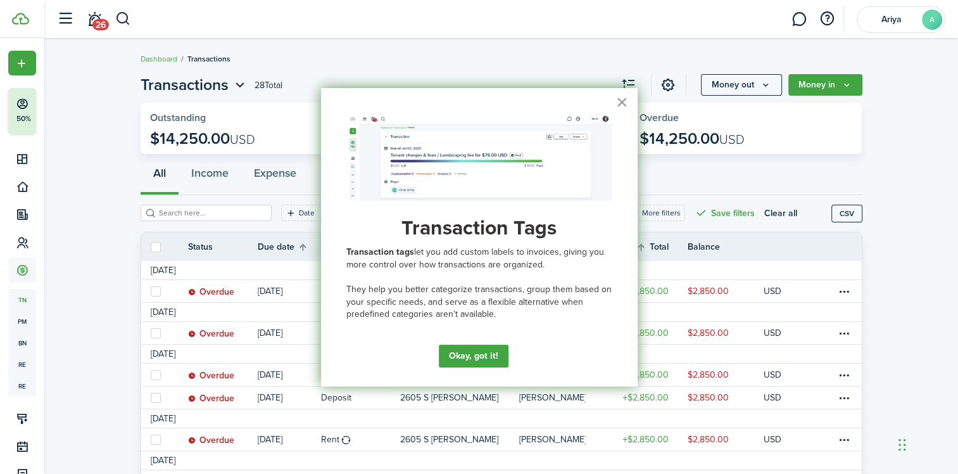
click at [622, 102] on button "×" at bounding box center [622, 102] width 12 height 20
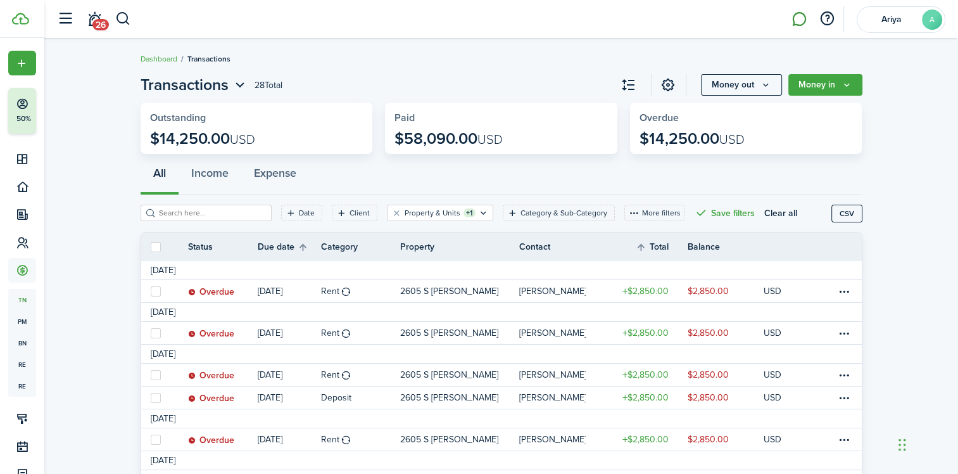
click at [803, 22] on link at bounding box center [799, 19] width 24 height 32
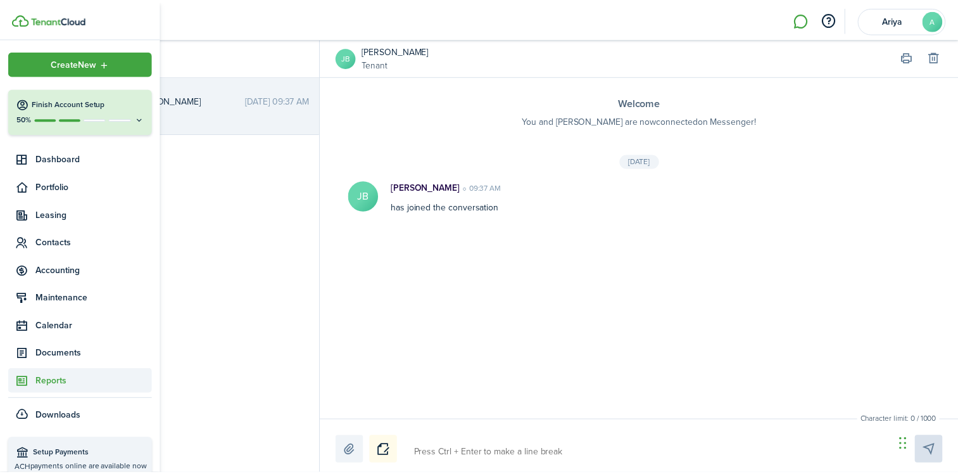
scroll to position [16, 0]
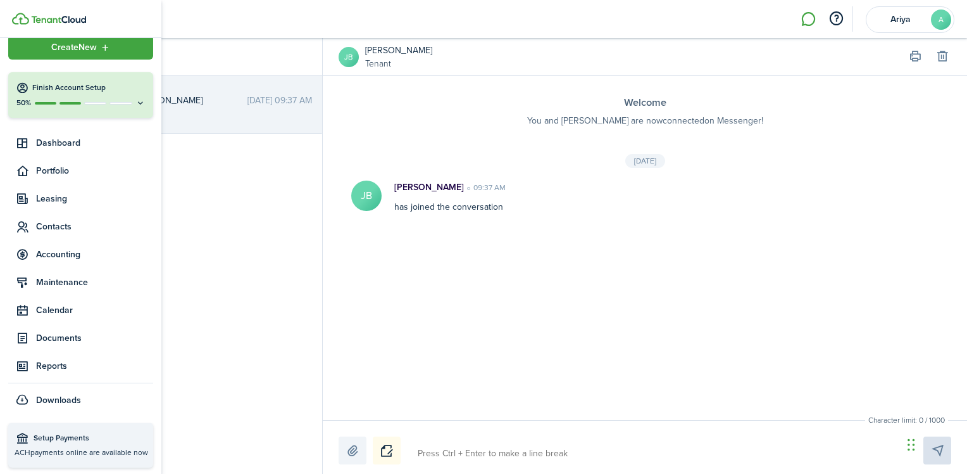
click at [74, 448] on span "payments online are available now" at bounding box center [89, 451] width 118 height 11
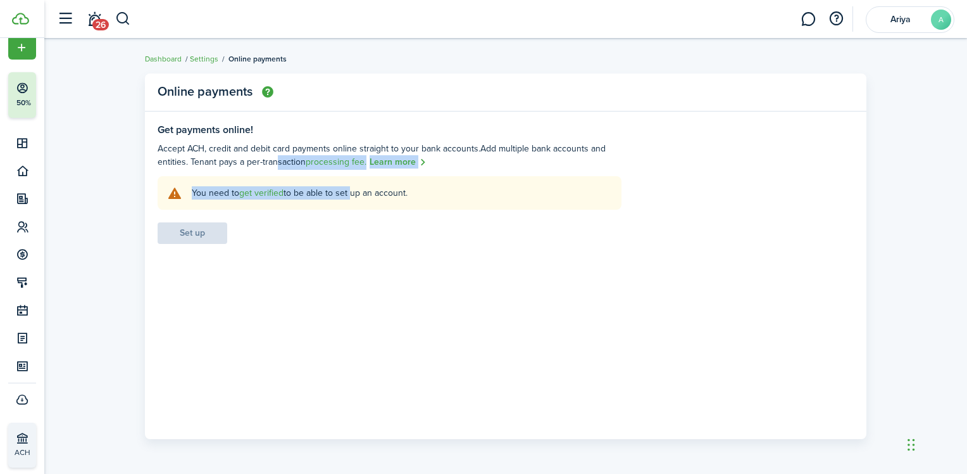
drag, startPoint x: 349, startPoint y: 191, endPoint x: 272, endPoint y: 163, distance: 82.7
click at [272, 163] on settings-fieldset "Get payments online! Accept ACH, credit and debit card payments online straight…" at bounding box center [506, 184] width 696 height 120
click at [462, 217] on settings-fieldset-body "You need to get verified to be able to set up an account. Set up" at bounding box center [390, 210] width 464 height 68
click at [281, 9] on header-wrapper "26 Ariya A" at bounding box center [503, 19] width 904 height 38
click at [64, 23] on button "button" at bounding box center [65, 19] width 24 height 24
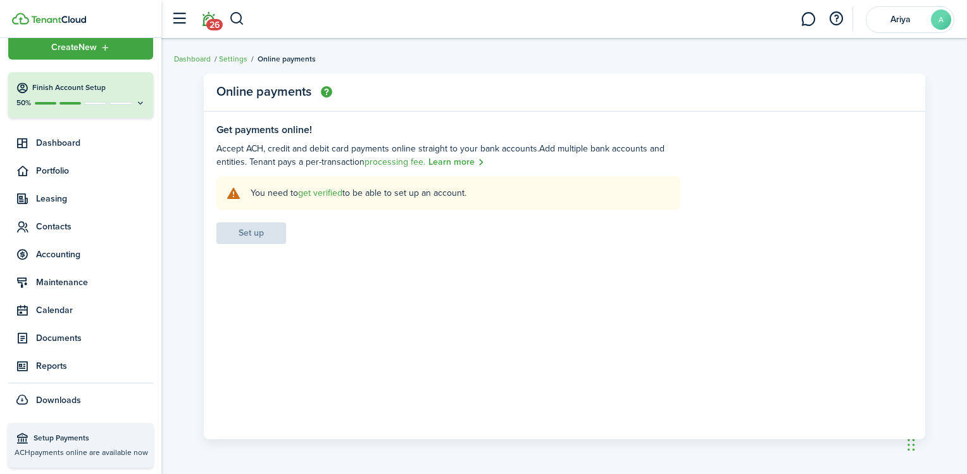
click at [212, 21] on span "26" at bounding box center [214, 24] width 16 height 11
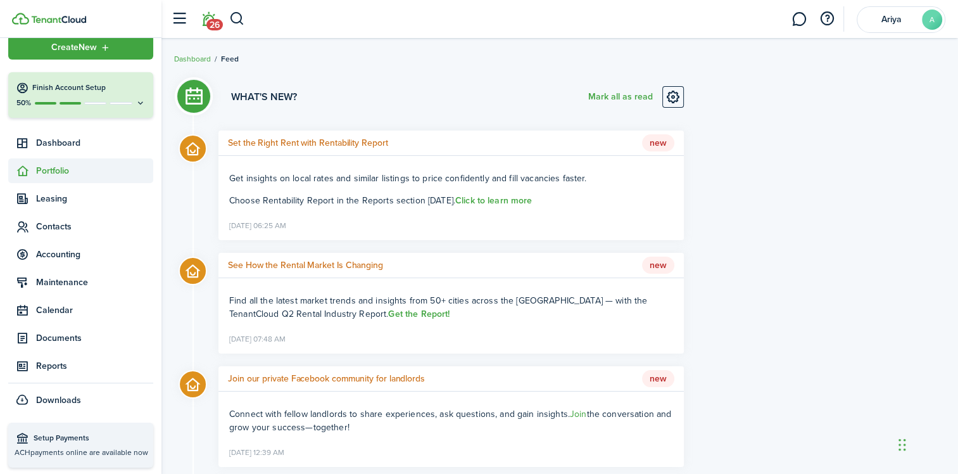
click at [66, 176] on span "Portfolio" at bounding box center [94, 170] width 117 height 13
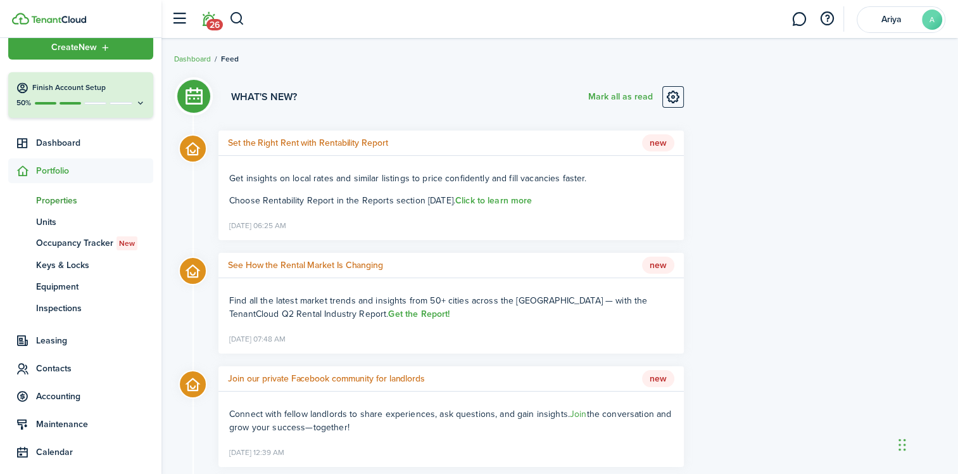
click at [66, 199] on span "Properties" at bounding box center [94, 200] width 117 height 13
